Goal: Transaction & Acquisition: Download file/media

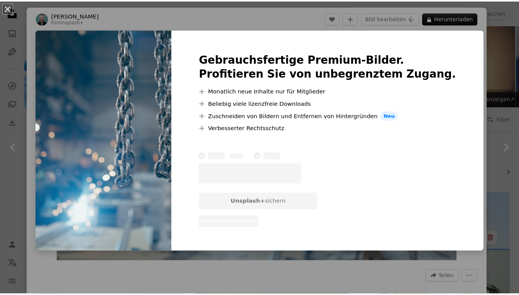
scroll to position [927, 0]
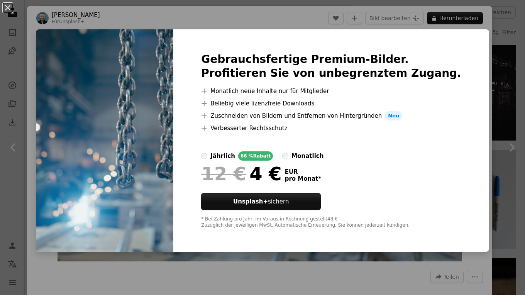
click at [308, 261] on div "An X shape Gebrauchsfertige Premium-Bilder. Profitieren Sie von unbegrenztem Zu…" at bounding box center [262, 147] width 525 height 295
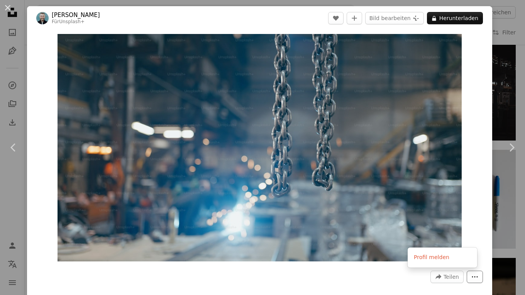
click at [472, 277] on icon "More Actions" at bounding box center [475, 276] width 7 height 7
click at [505, 84] on div "An X shape Chevron left Chevron right [PERSON_NAME] Für Unsplash+ A heart A plu…" at bounding box center [262, 147] width 525 height 295
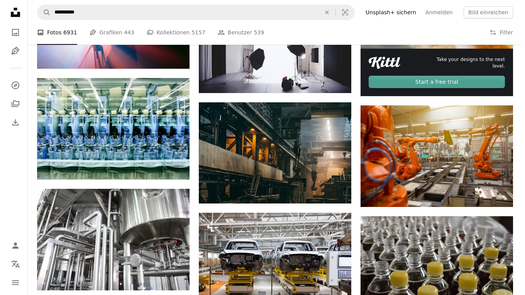
scroll to position [309, 0]
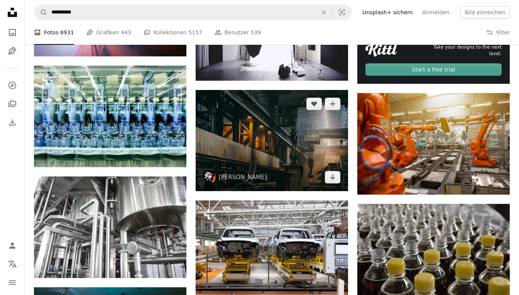
click at [265, 146] on img at bounding box center [272, 140] width 153 height 101
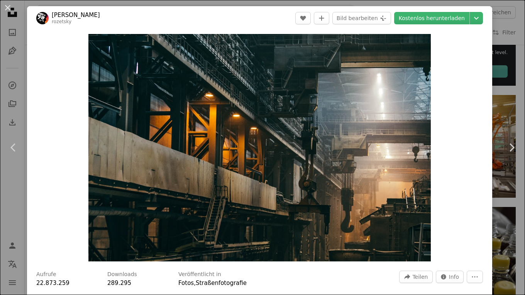
click at [7, 8] on button "An X shape" at bounding box center [7, 7] width 9 height 9
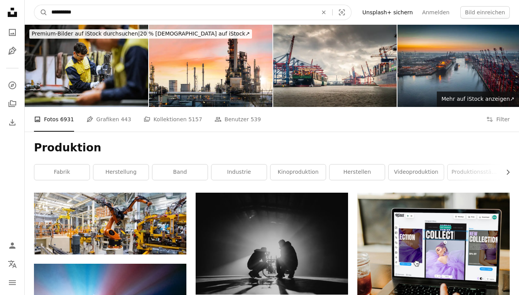
click at [92, 14] on input "**********" at bounding box center [181, 12] width 268 height 15
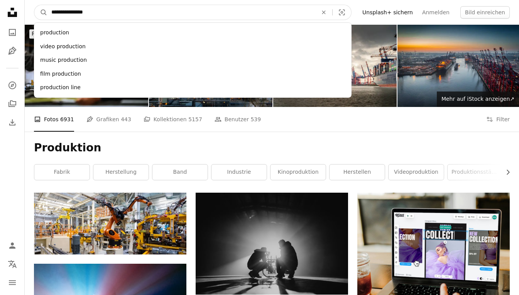
type input "**********"
click button "A magnifying glass" at bounding box center [40, 12] width 13 height 15
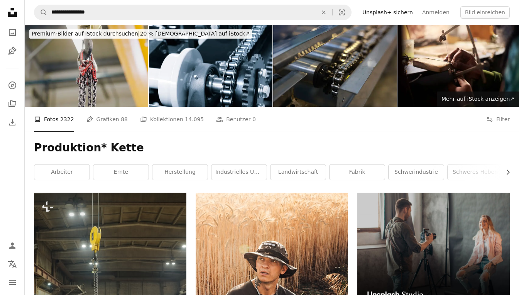
click at [76, 66] on img at bounding box center [87, 66] width 124 height 82
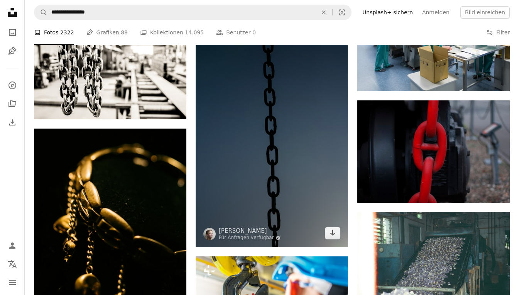
scroll to position [463, 0]
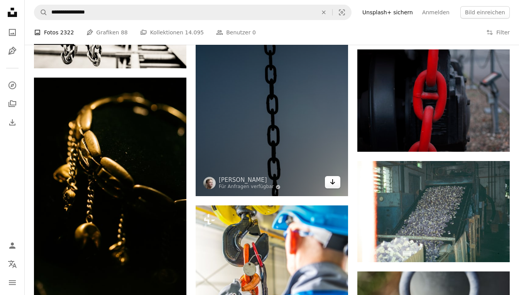
click at [335, 185] on icon "Arrow pointing down" at bounding box center [333, 181] width 6 height 9
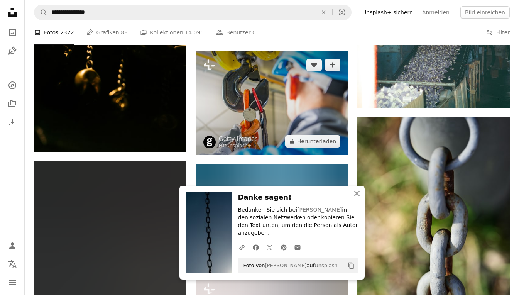
scroll to position [695, 0]
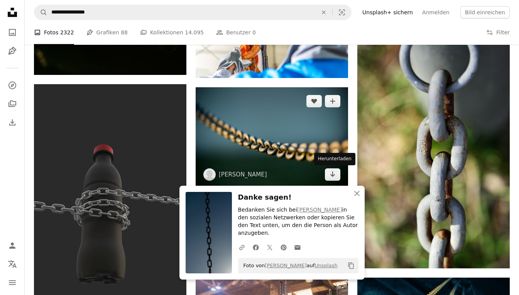
drag, startPoint x: 331, startPoint y: 175, endPoint x: 317, endPoint y: 172, distance: 14.2
click at [331, 175] on icon "Herunterladen" at bounding box center [333, 173] width 5 height 5
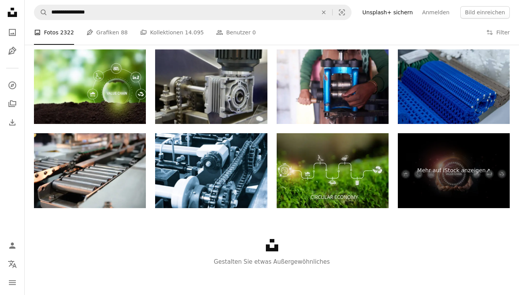
scroll to position [1494, 0]
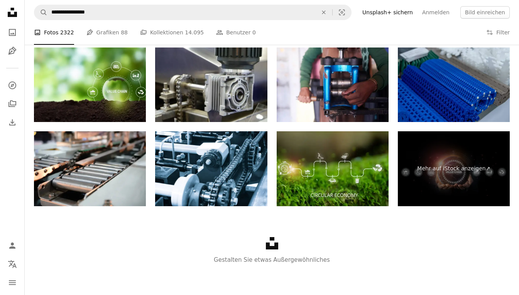
drag, startPoint x: 216, startPoint y: 236, endPoint x: 179, endPoint y: 232, distance: 37.7
click at [215, 236] on div "Unsplash logo Gestalten Sie etwas Außergewöhnliches" at bounding box center [272, 250] width 495 height 89
click at [314, 156] on img at bounding box center [333, 168] width 112 height 75
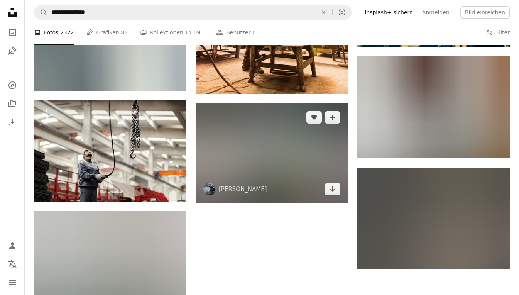
scroll to position [953, 0]
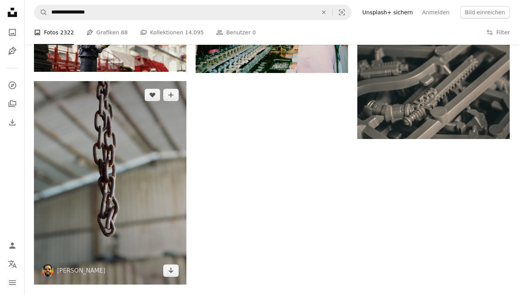
click at [155, 120] on img at bounding box center [110, 183] width 153 height 204
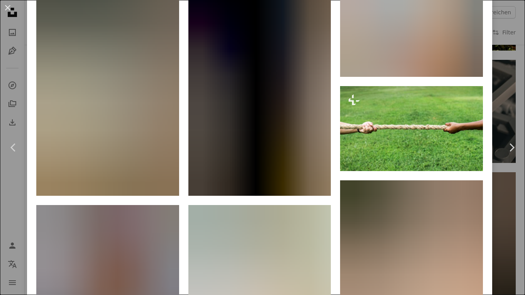
scroll to position [502, 0]
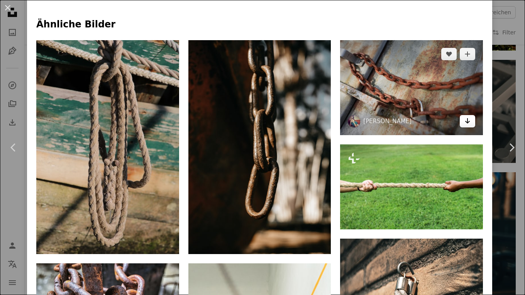
click at [465, 116] on icon "Arrow pointing down" at bounding box center [468, 120] width 6 height 9
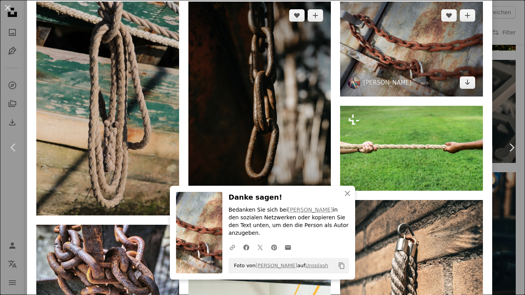
scroll to position [579, 0]
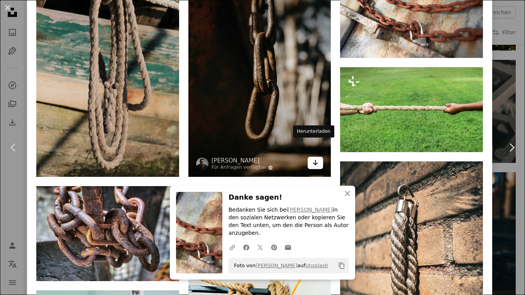
click at [315, 157] on link "Arrow pointing down" at bounding box center [315, 163] width 15 height 12
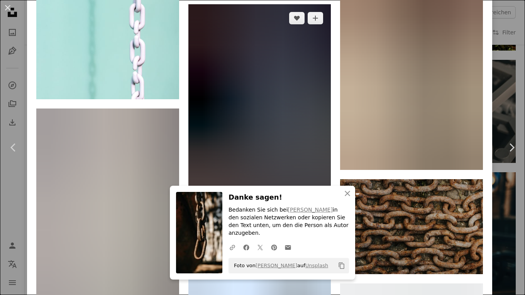
scroll to position [1043, 0]
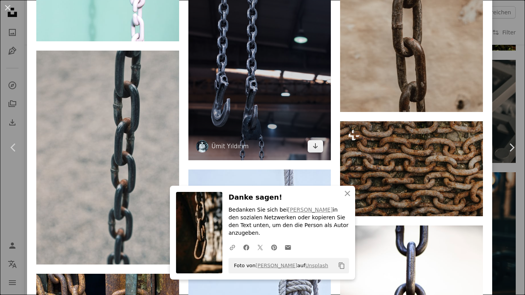
click at [276, 105] on img at bounding box center [259, 53] width 143 height 214
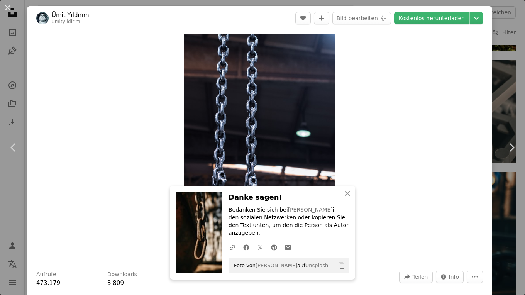
click at [496, 23] on div "An X shape Chevron left Chevron right [PERSON_NAME] umityildirim A heart A plus…" at bounding box center [262, 147] width 525 height 295
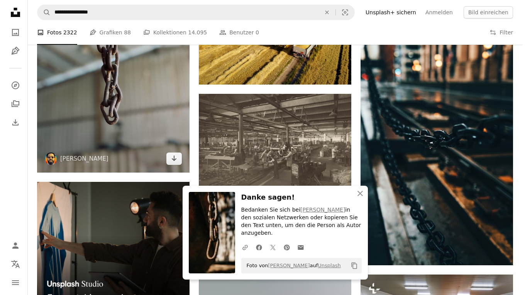
scroll to position [1262, 0]
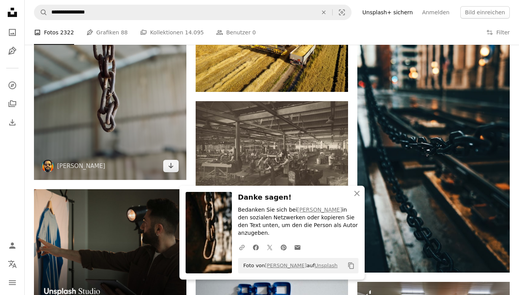
click at [119, 99] on img at bounding box center [110, 78] width 153 height 204
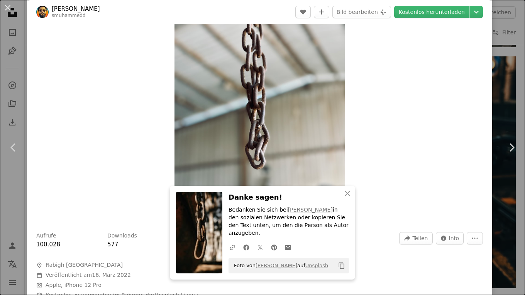
scroll to position [386, 0]
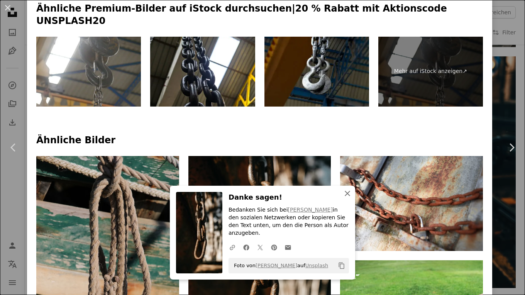
click at [345, 196] on icon "button" at bounding box center [347, 193] width 5 height 5
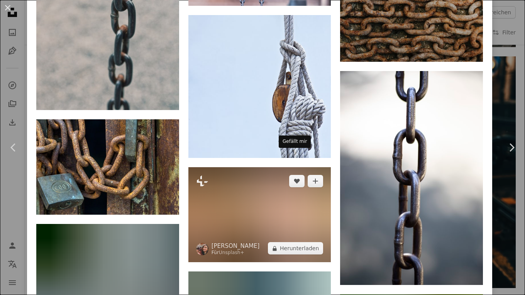
scroll to position [1197, 0]
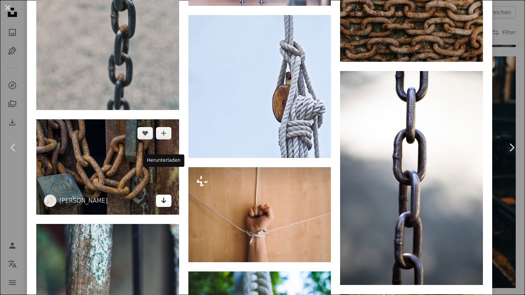
click at [161, 196] on icon "Arrow pointing down" at bounding box center [164, 200] width 6 height 9
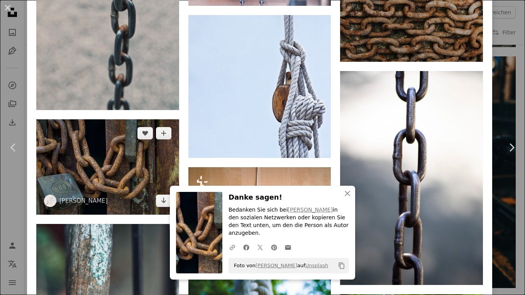
click at [112, 146] on img at bounding box center [107, 166] width 143 height 95
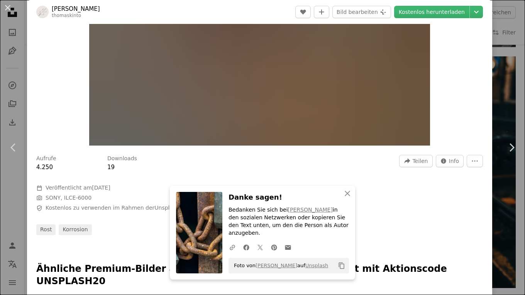
scroll to position [386, 0]
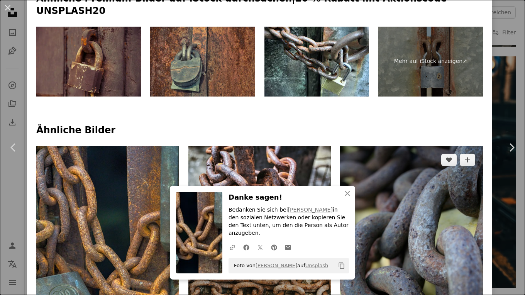
click at [383, 271] on img at bounding box center [411, 253] width 143 height 214
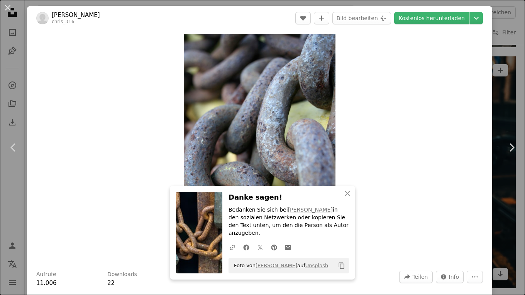
click at [494, 92] on div "An X shape Chevron left Chevron right [PERSON_NAME] chris_316 A heart A plus si…" at bounding box center [262, 147] width 525 height 295
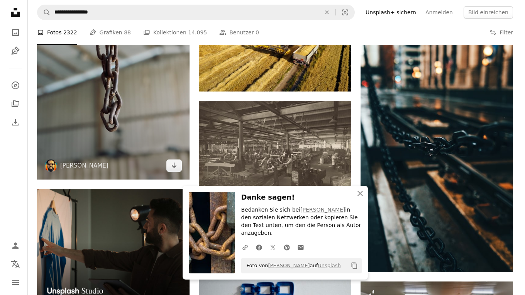
scroll to position [1262, 0]
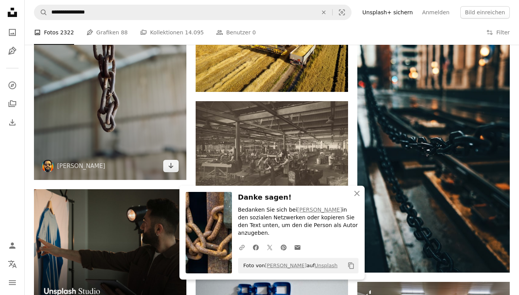
click at [101, 110] on img at bounding box center [110, 78] width 153 height 204
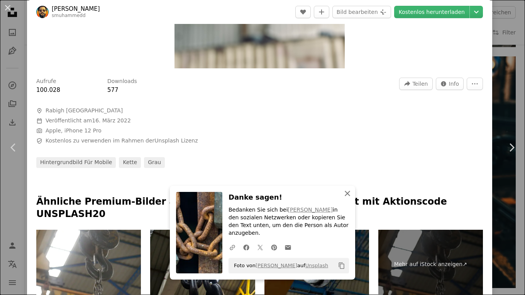
click at [344, 198] on icon "An X shape" at bounding box center [347, 193] width 9 height 9
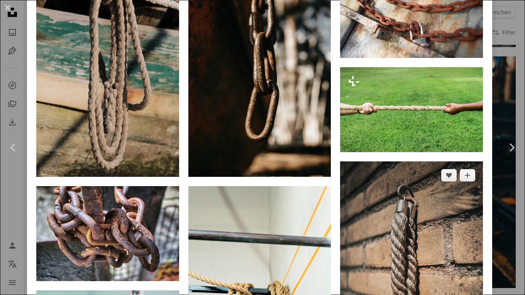
scroll to position [656, 0]
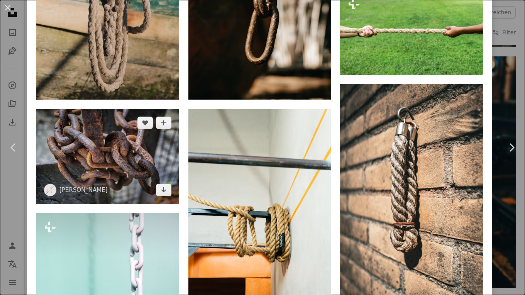
click at [124, 136] on img at bounding box center [107, 156] width 143 height 95
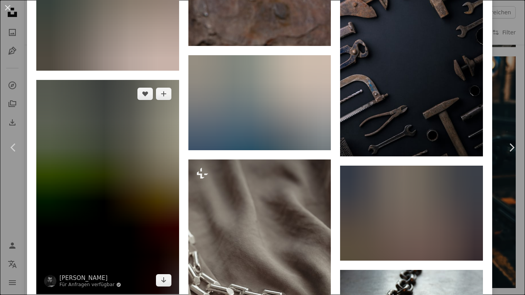
scroll to position [3083, 0]
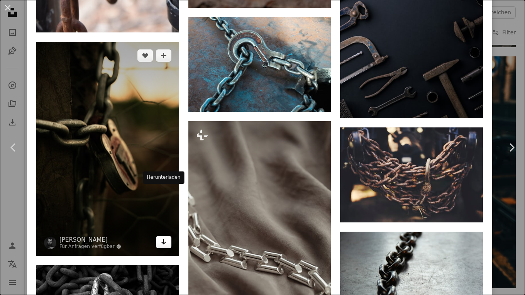
click at [163, 237] on icon "Arrow pointing down" at bounding box center [164, 241] width 6 height 9
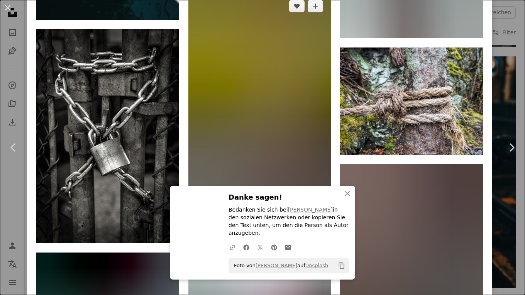
scroll to position [6808, 0]
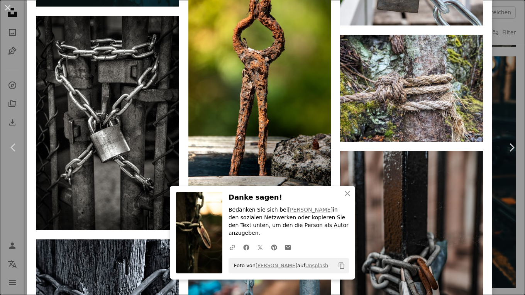
click at [520, 28] on html "**********" at bounding box center [262, 170] width 525 height 2865
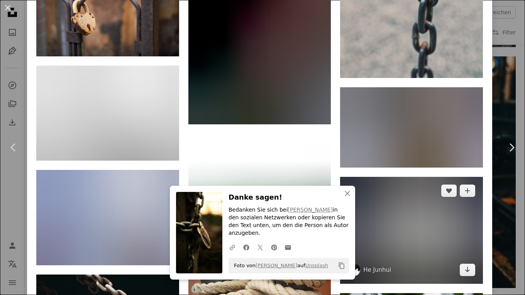
scroll to position [6500, 0]
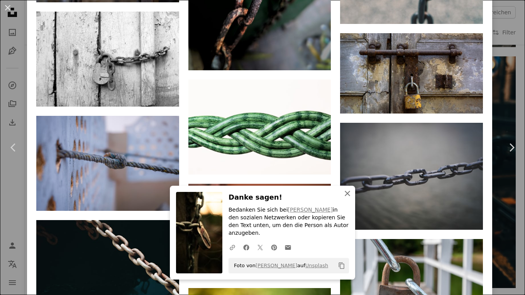
click at [347, 198] on icon "An X shape" at bounding box center [347, 193] width 9 height 9
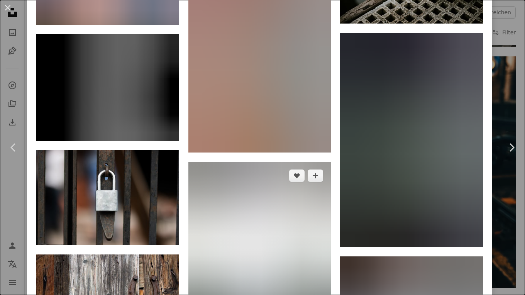
scroll to position [13185, 0]
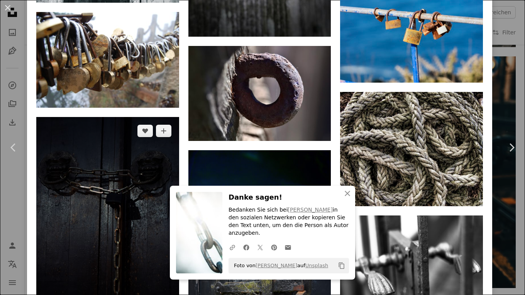
scroll to position [15243, 0]
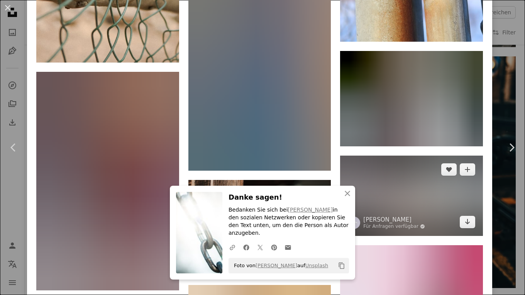
scroll to position [15667, 0]
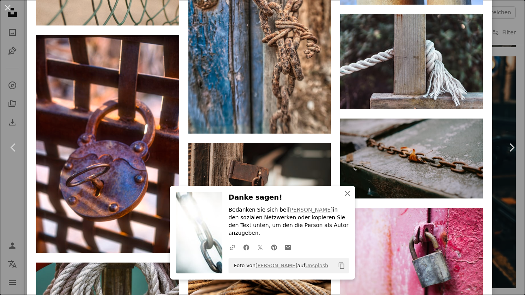
click at [345, 198] on icon "An X shape" at bounding box center [347, 193] width 9 height 9
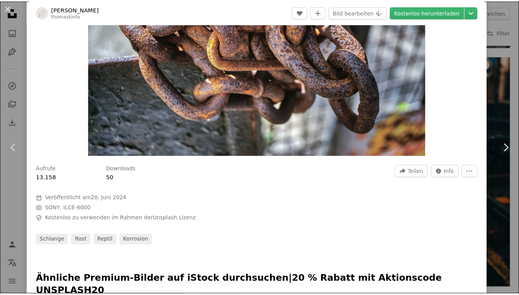
scroll to position [0, 0]
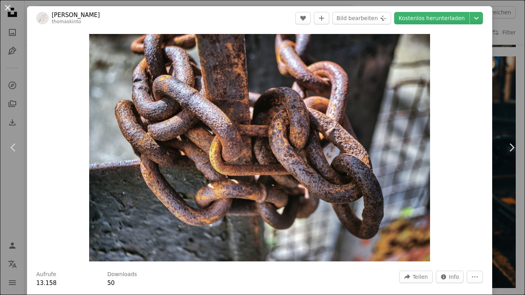
click at [10, 7] on button "An X shape" at bounding box center [7, 7] width 9 height 9
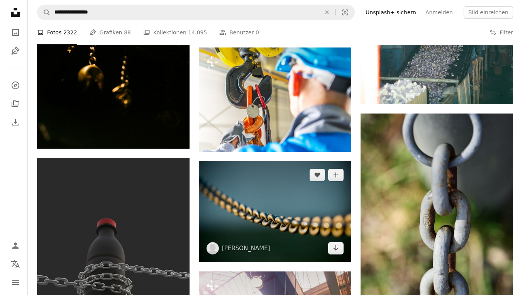
scroll to position [606, 0]
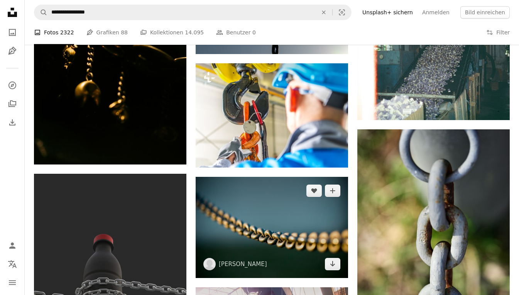
click at [276, 210] on img at bounding box center [272, 227] width 153 height 101
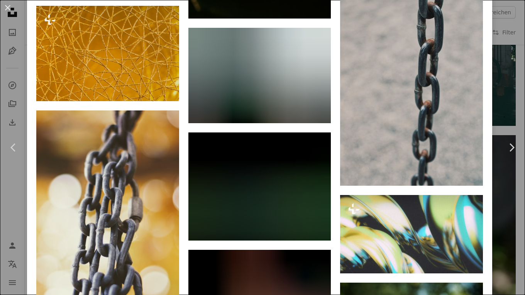
scroll to position [2766, 0]
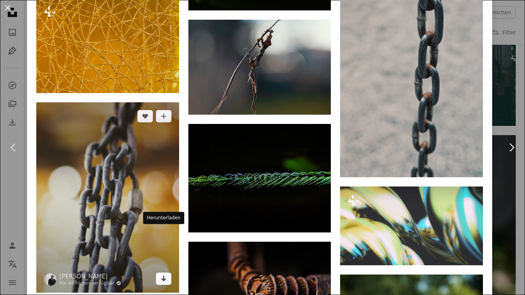
click at [161, 274] on icon "Arrow pointing down" at bounding box center [164, 278] width 6 height 9
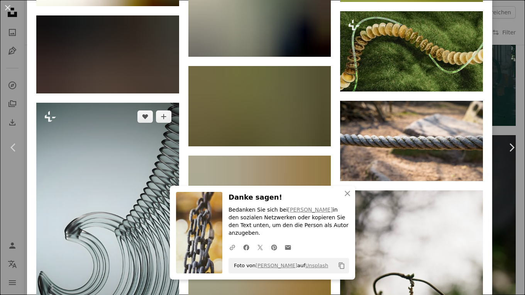
scroll to position [3616, 0]
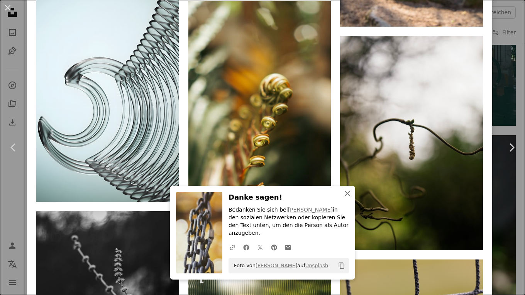
click at [343, 198] on icon "An X shape" at bounding box center [347, 193] width 9 height 9
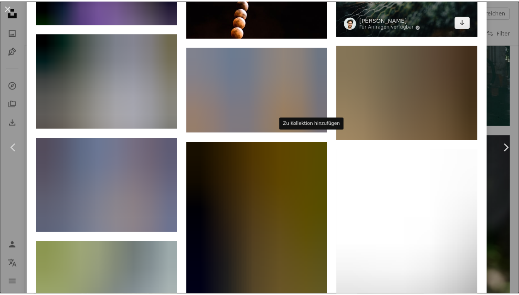
scroll to position [7451, 0]
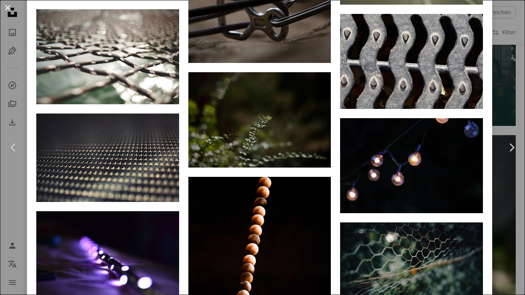
click at [7, 7] on button "An X shape" at bounding box center [7, 7] width 9 height 9
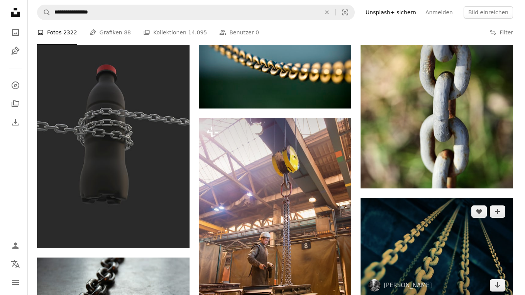
scroll to position [837, 0]
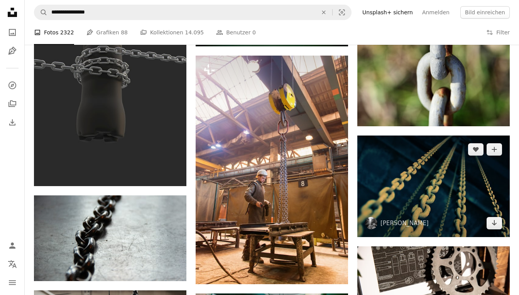
click at [399, 186] on img at bounding box center [434, 187] width 153 height 102
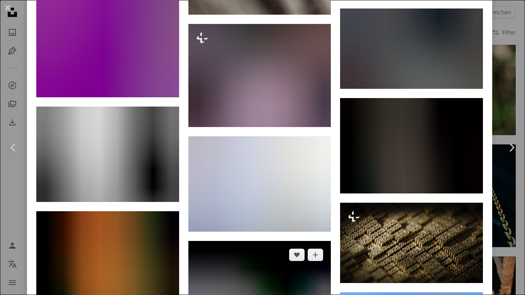
scroll to position [1506, 0]
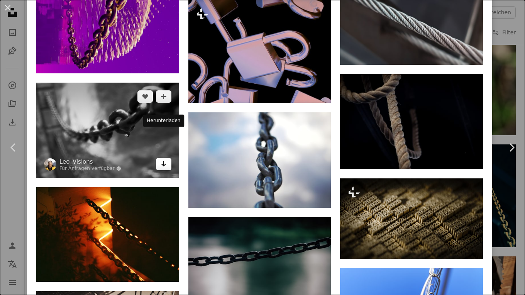
click at [165, 158] on link "Arrow pointing down" at bounding box center [163, 164] width 15 height 12
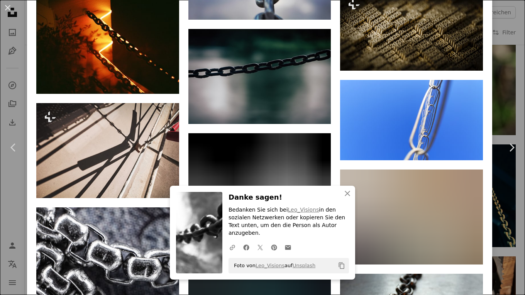
scroll to position [1738, 0]
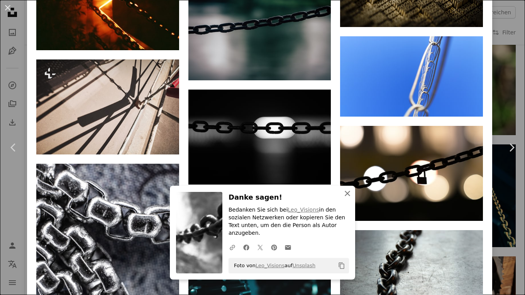
click at [340, 200] on button "An X shape Schließen" at bounding box center [347, 193] width 15 height 15
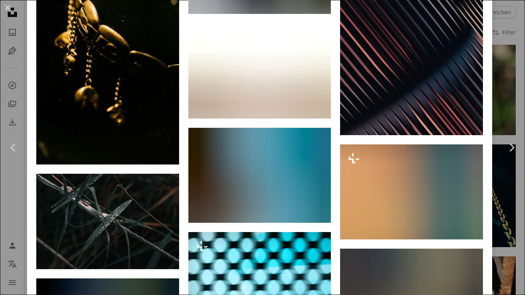
scroll to position [7569, 0]
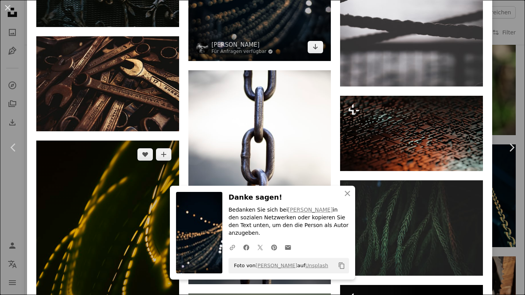
scroll to position [7878, 0]
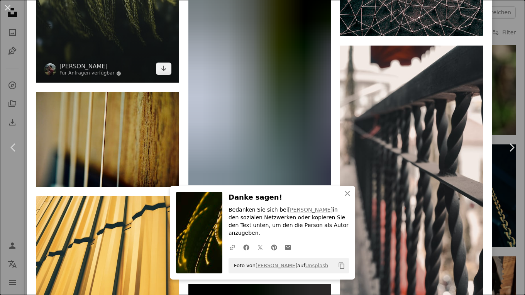
scroll to position [8805, 0]
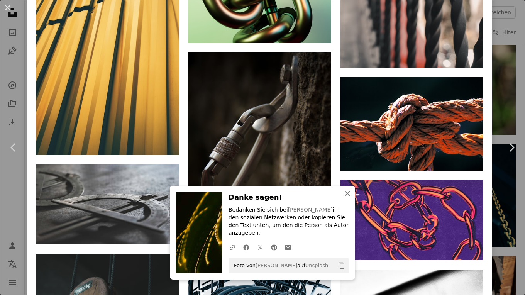
click at [343, 198] on icon "An X shape" at bounding box center [347, 193] width 9 height 9
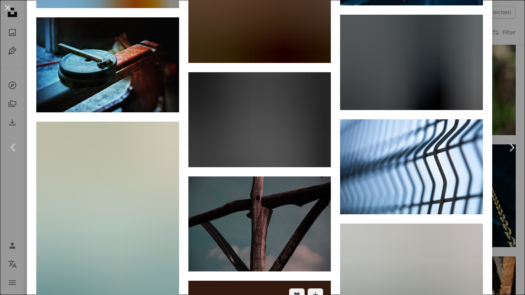
scroll to position [10117, 0]
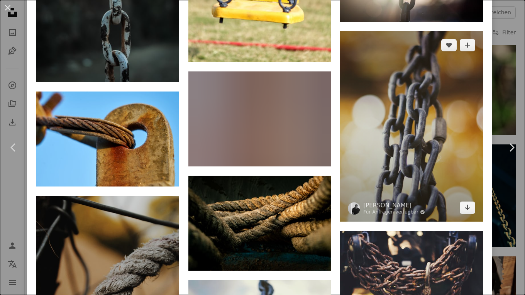
scroll to position [5830, 0]
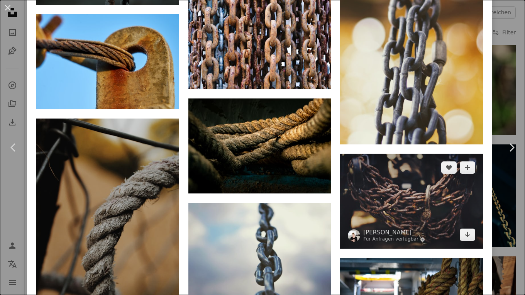
drag, startPoint x: 462, startPoint y: 153, endPoint x: 447, endPoint y: 156, distance: 15.8
click at [465, 232] on icon "Herunterladen" at bounding box center [467, 234] width 5 height 5
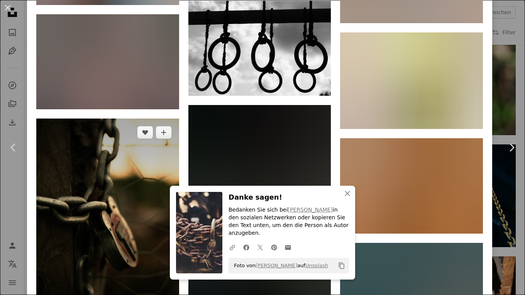
scroll to position [8051, 0]
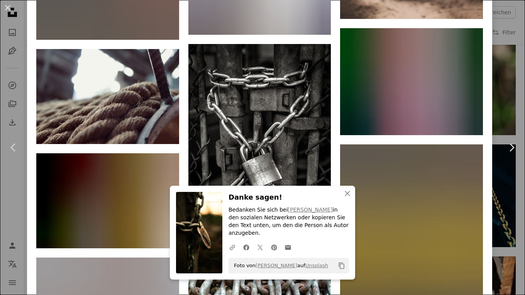
scroll to position [11301, 0]
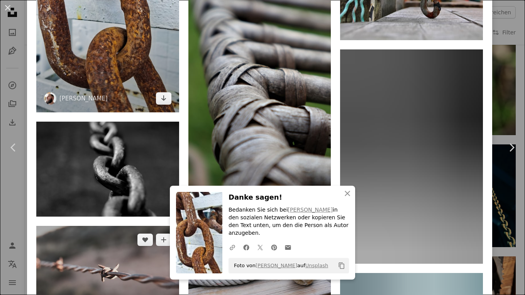
scroll to position [11815, 0]
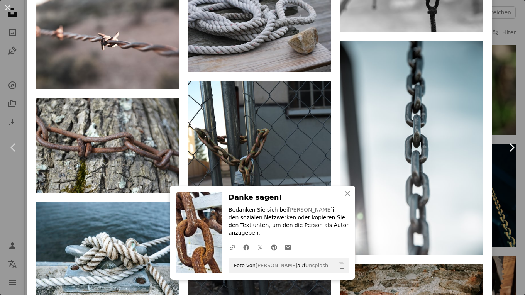
click at [499, 180] on link "Chevron right" at bounding box center [511, 147] width 27 height 74
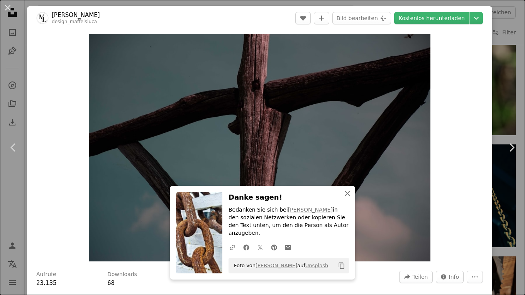
click at [345, 196] on icon "button" at bounding box center [347, 193] width 5 height 5
